Goal: Register for event/course

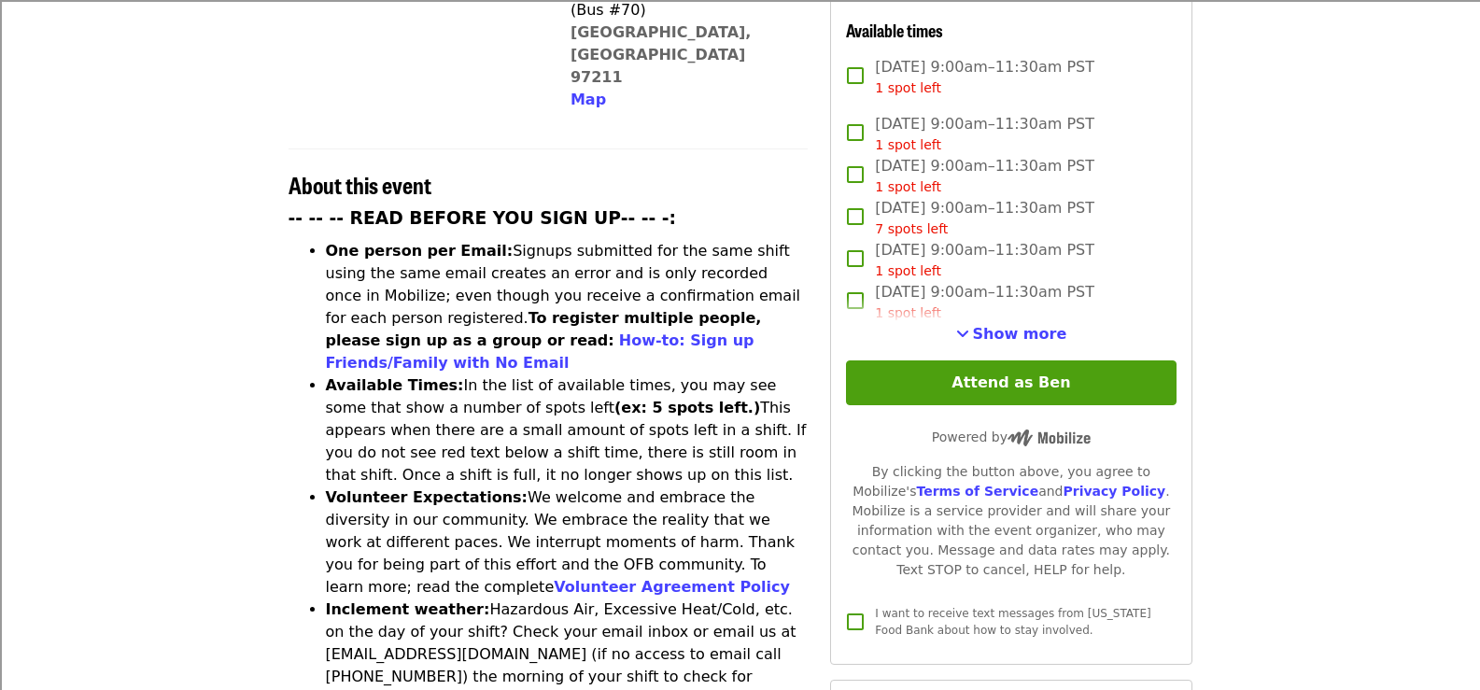
scroll to position [560, 0]
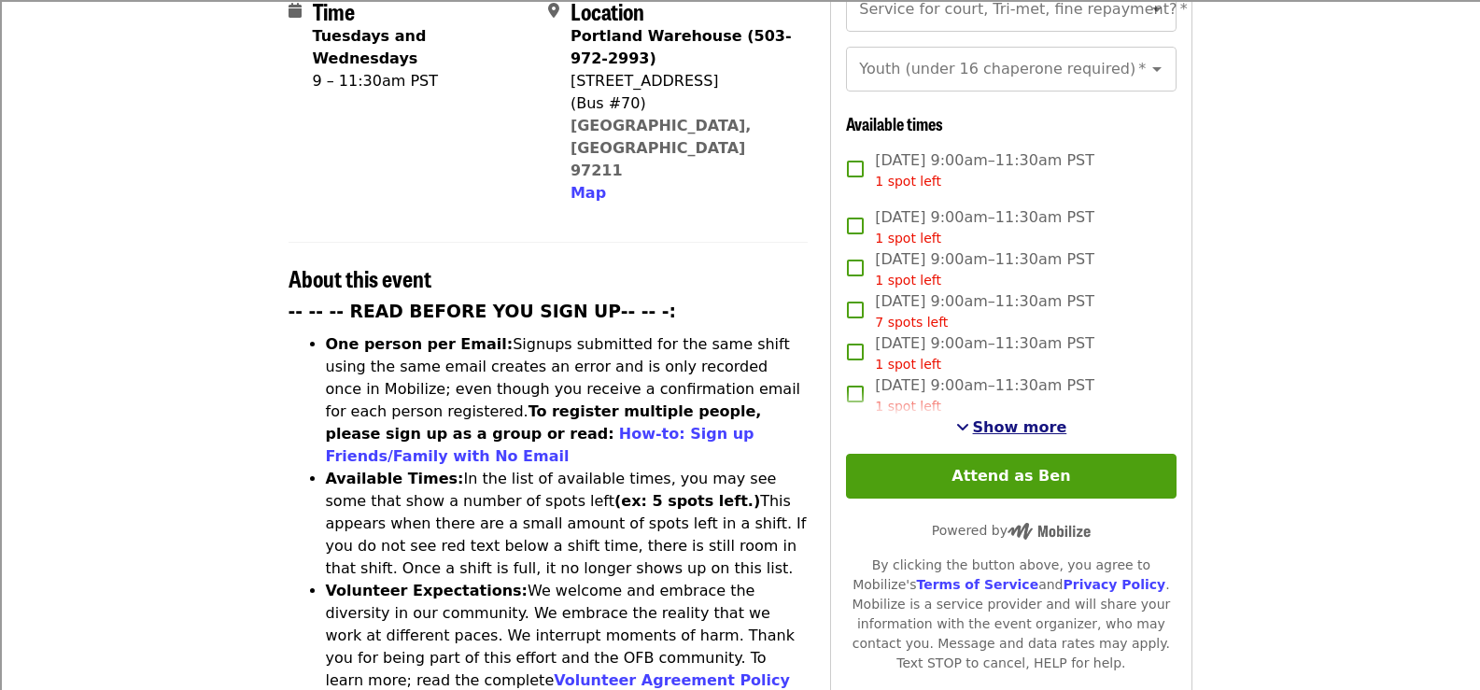
click at [996, 421] on span "Show more" at bounding box center [1020, 427] width 94 height 18
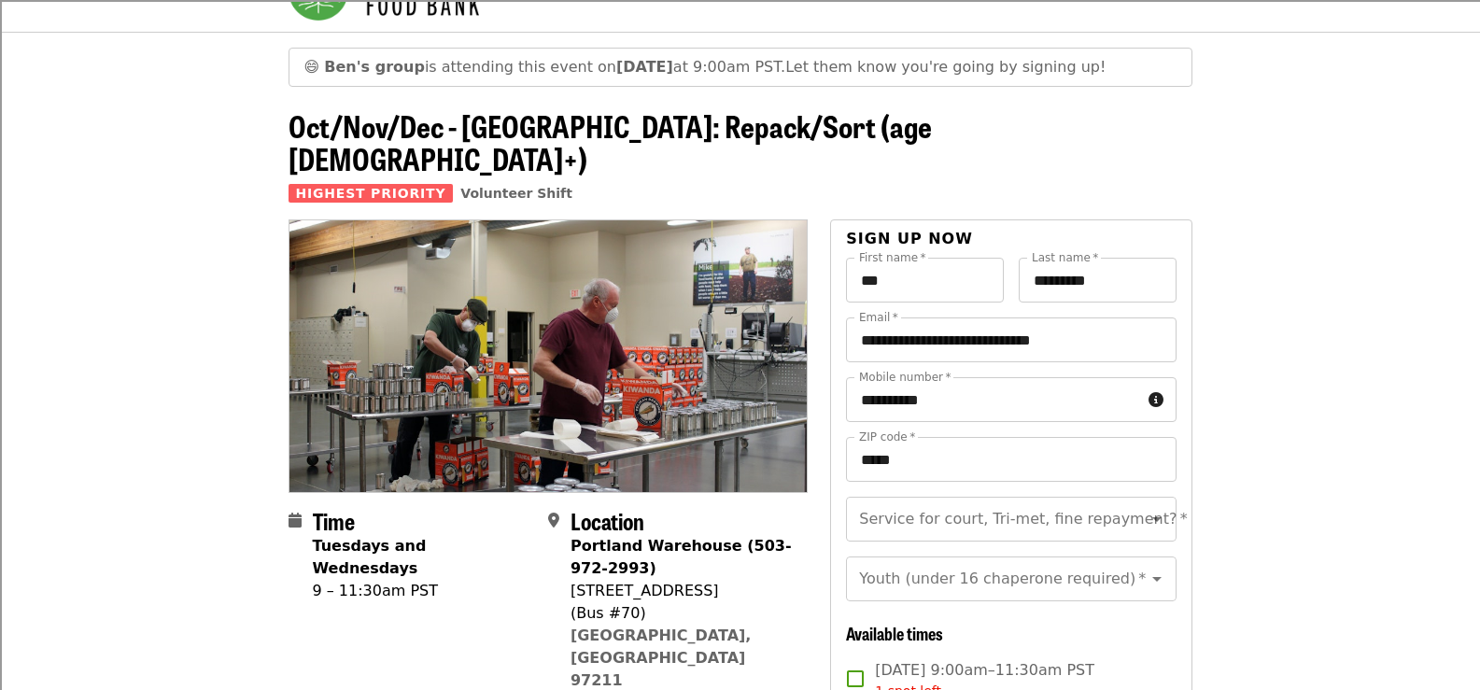
scroll to position [93, 0]
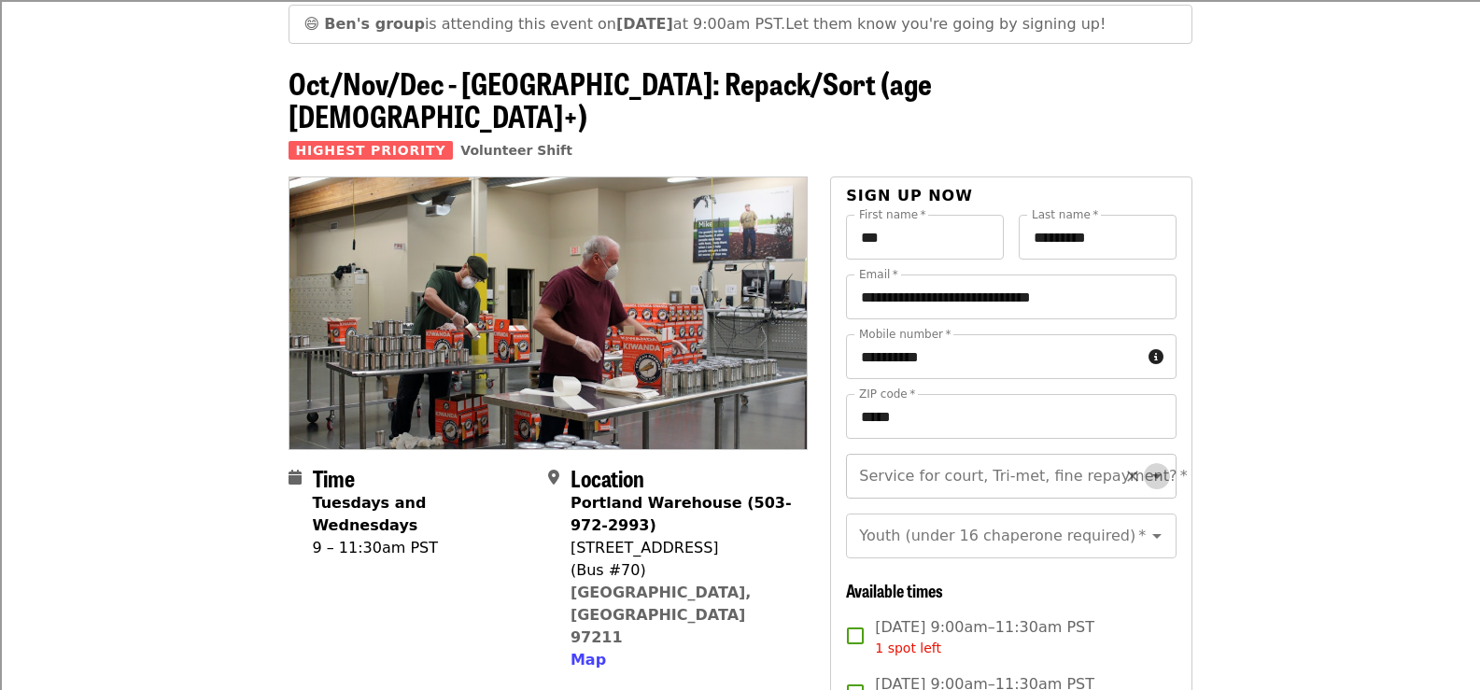
click at [1145, 465] on icon "Open" at bounding box center [1156, 476] width 22 height 22
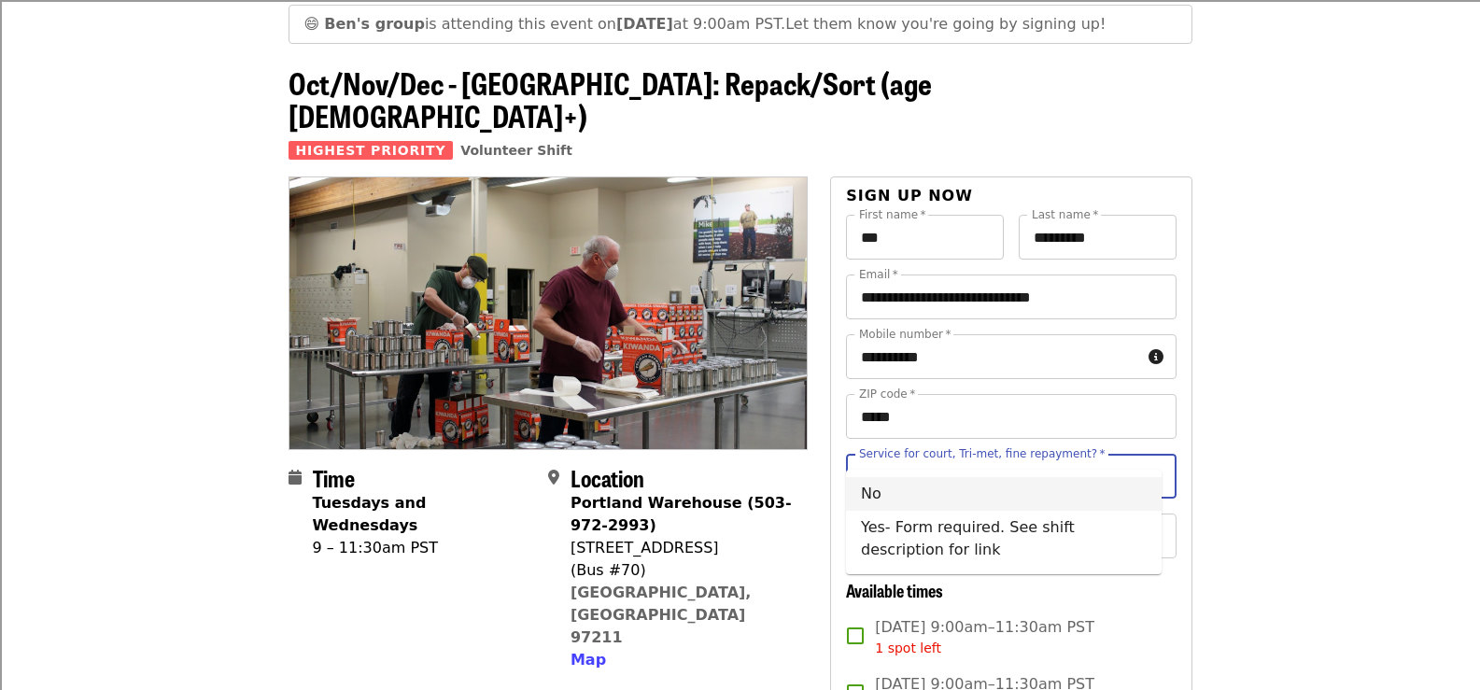
click at [892, 494] on li "No" at bounding box center [1004, 494] width 316 height 34
type input "**"
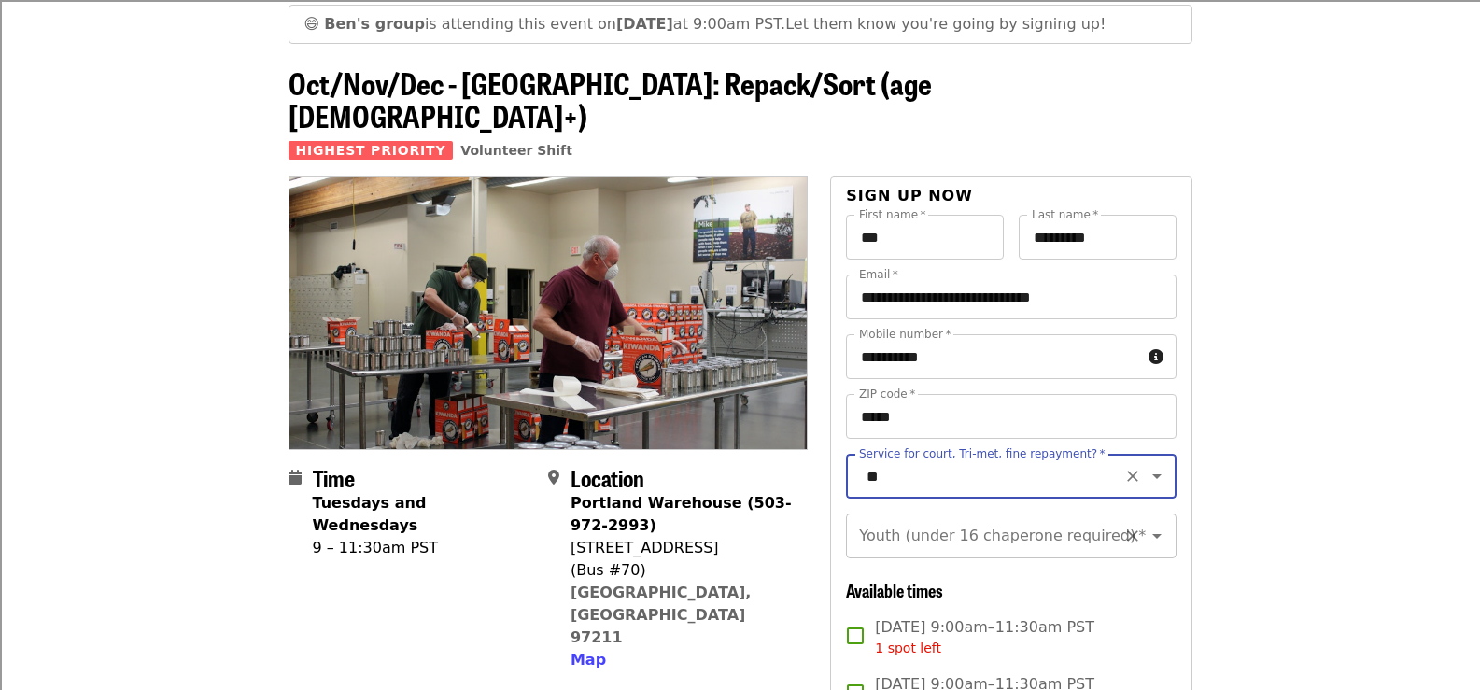
click at [1145, 525] on icon "Open" at bounding box center [1156, 536] width 22 height 22
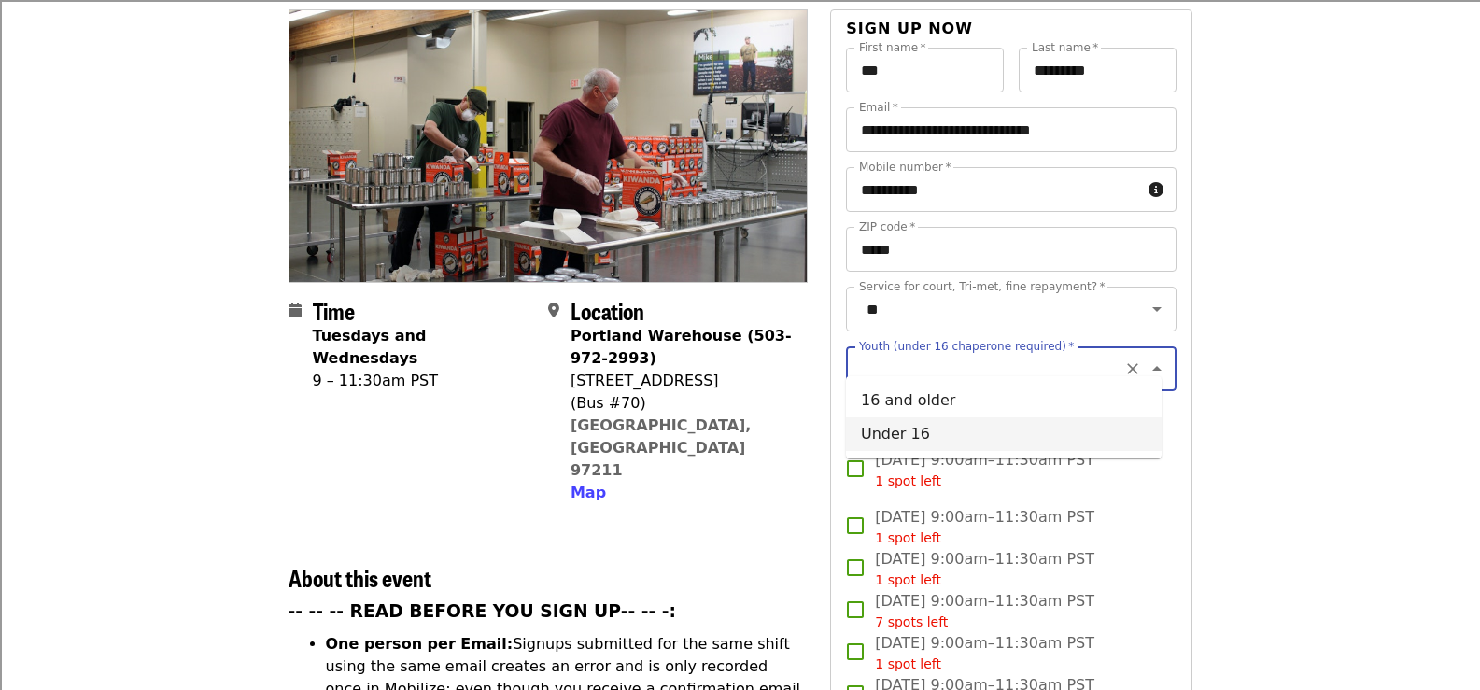
scroll to position [280, 0]
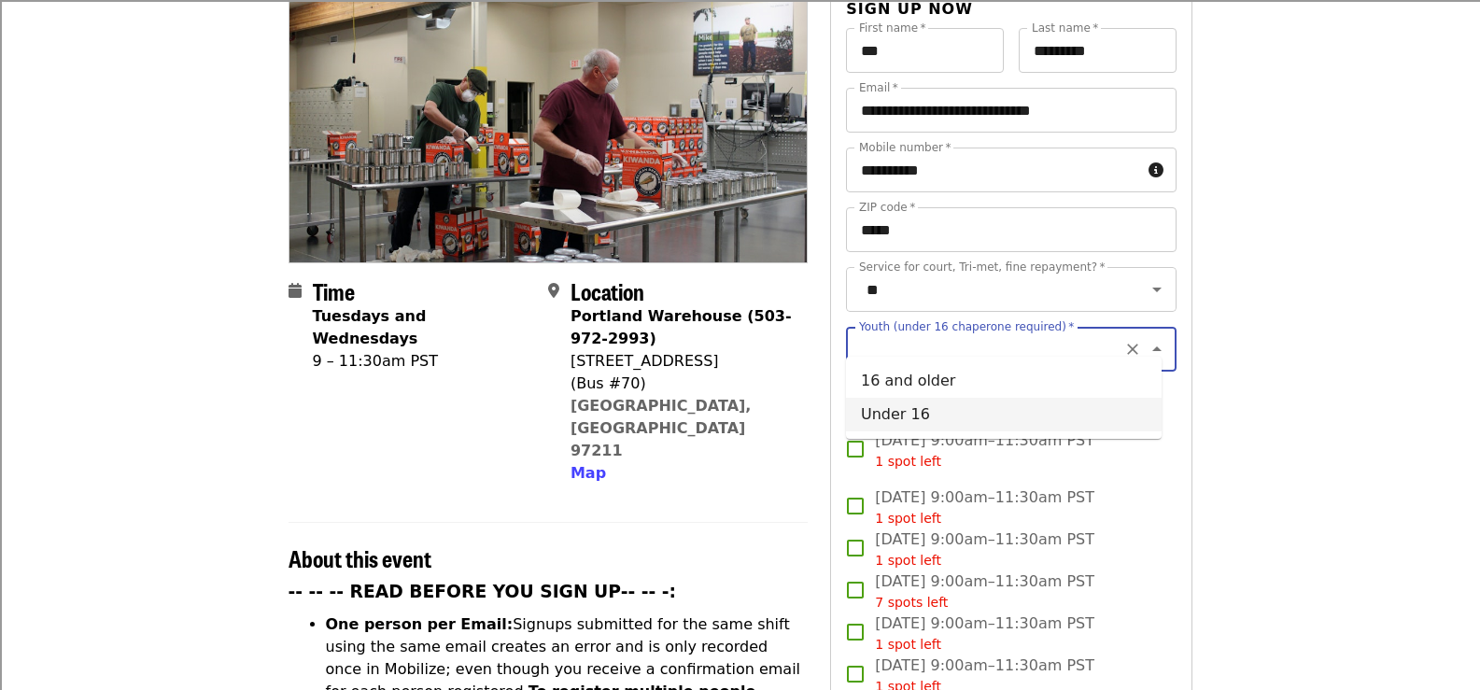
click at [920, 419] on li "Under 16" at bounding box center [1004, 415] width 316 height 34
type input "********"
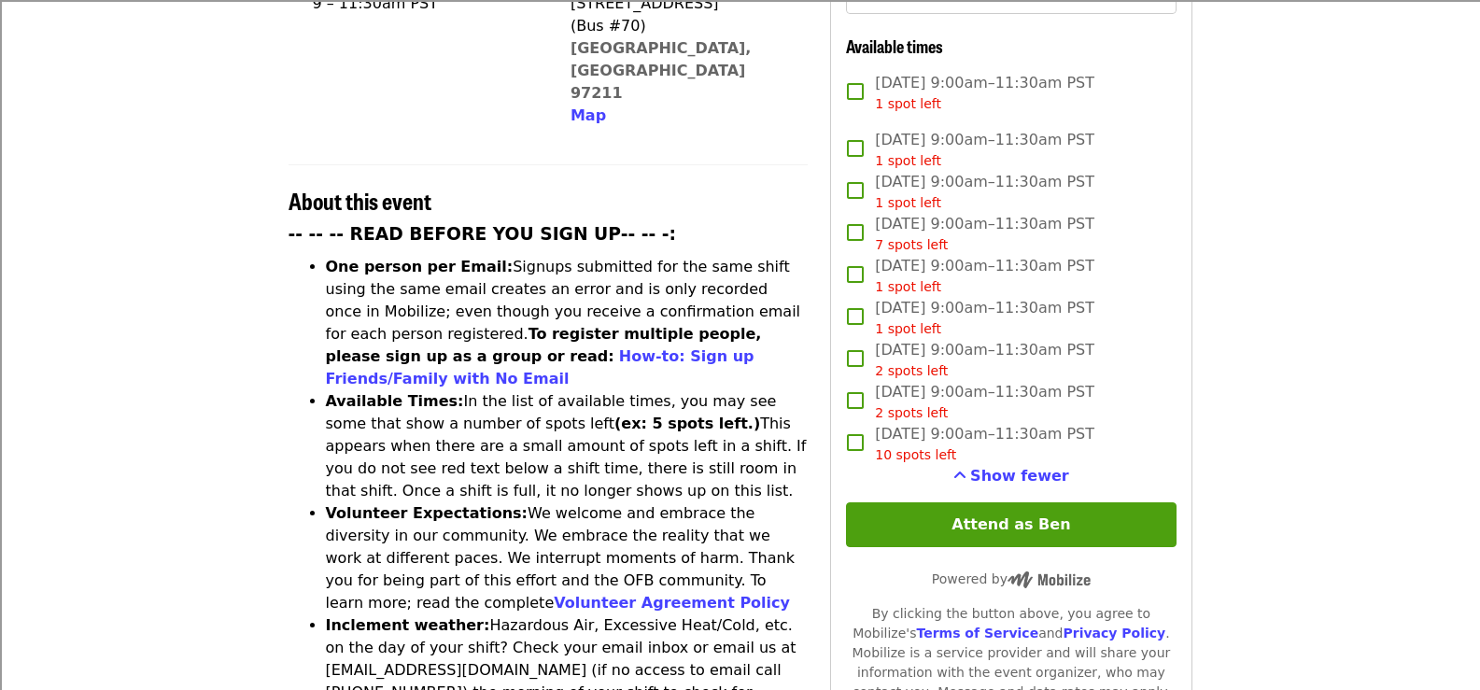
scroll to position [653, 0]
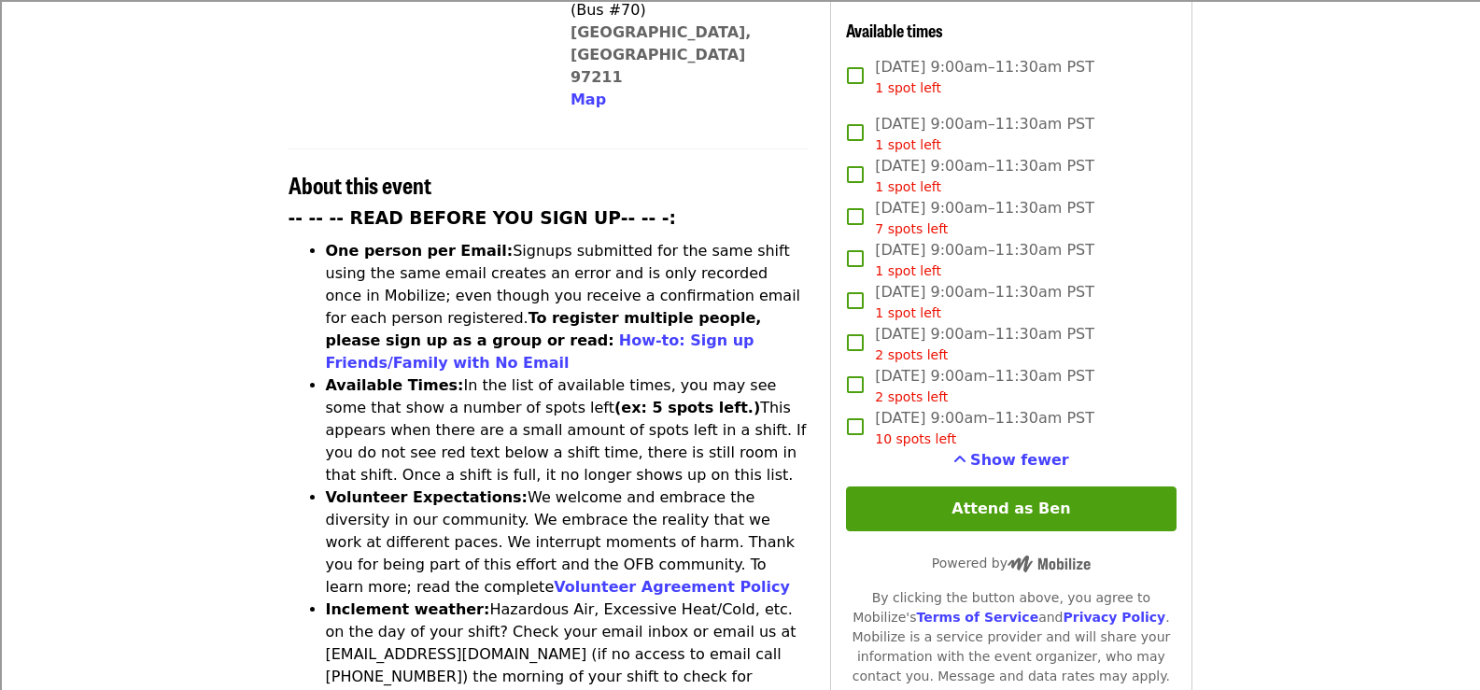
click at [629, 240] on li "One person per Email: Signups submitted for the same shift using the same email…" at bounding box center [567, 307] width 483 height 134
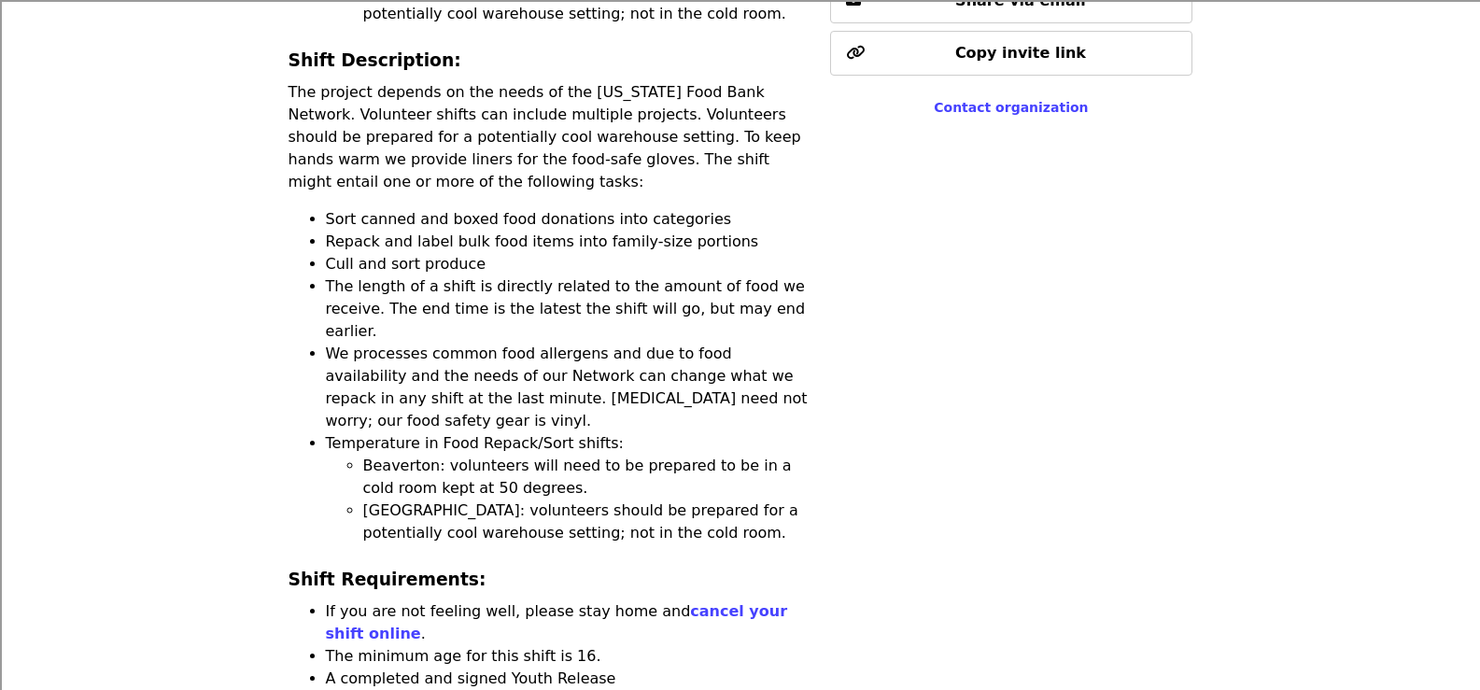
scroll to position [1587, 0]
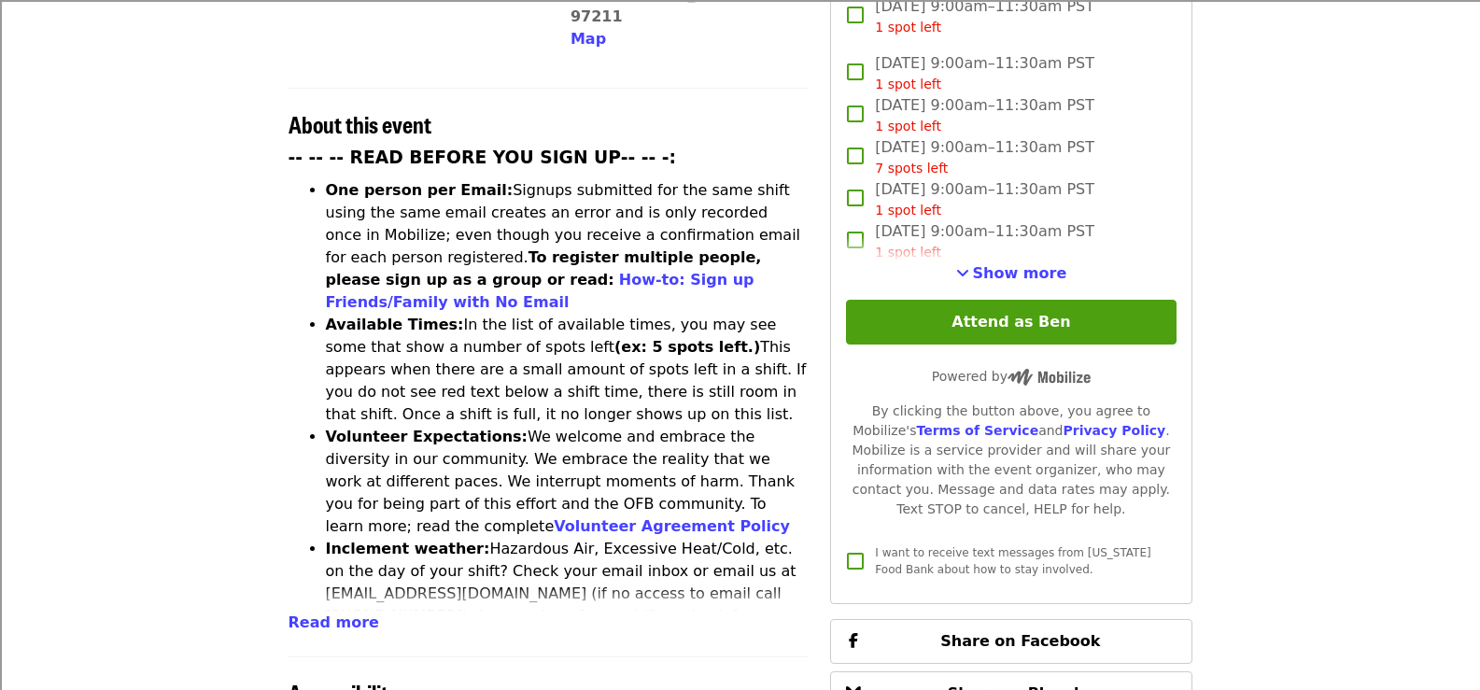
scroll to position [933, 0]
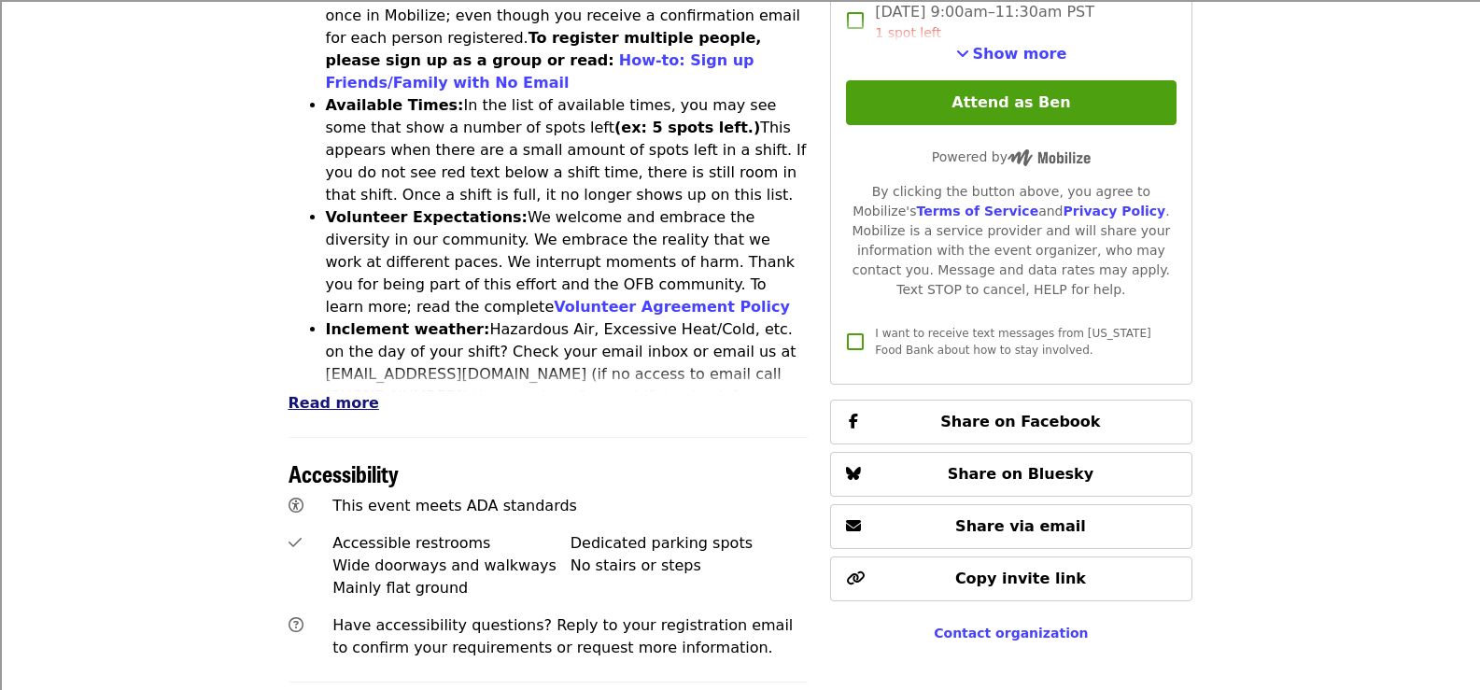
click at [344, 394] on span "Read more" at bounding box center [333, 403] width 91 height 18
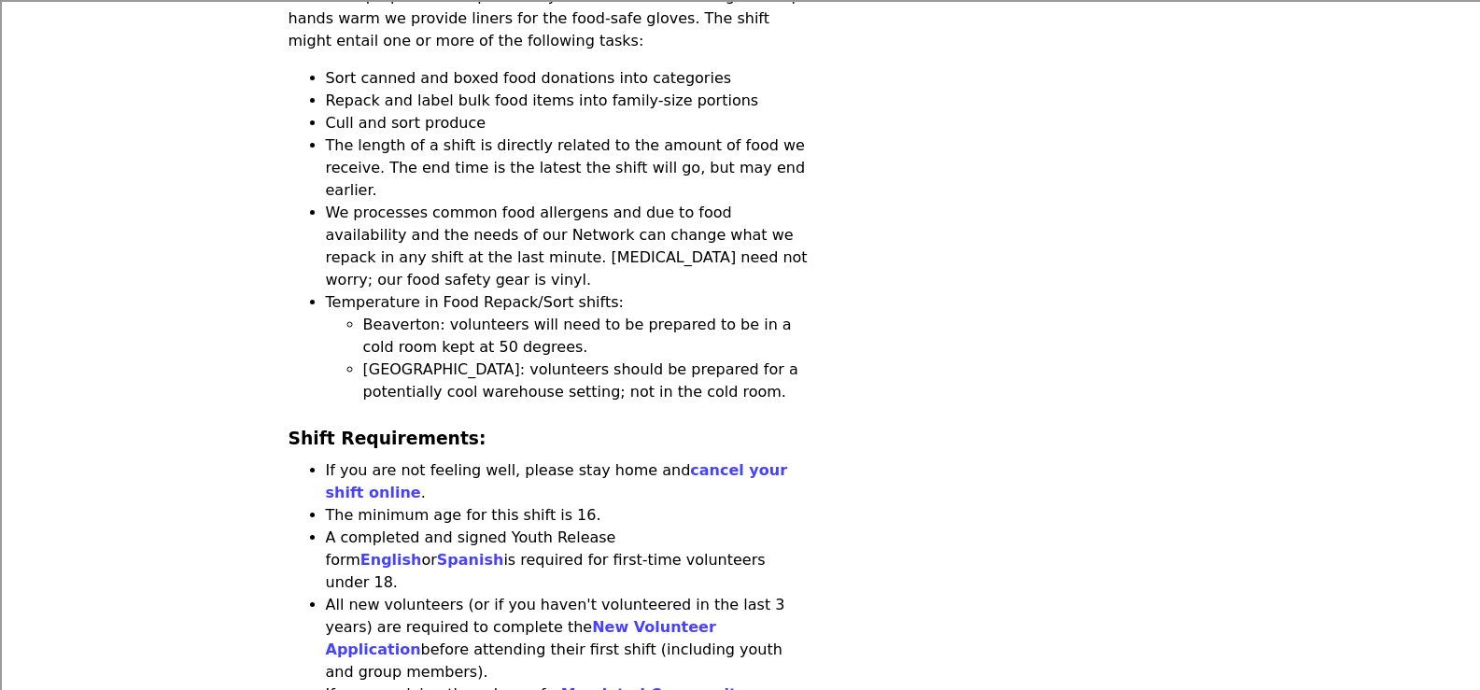
scroll to position [1774, 0]
